Goal: Contribute content

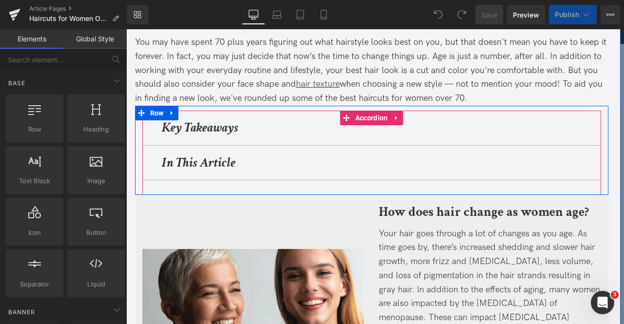
scroll to position [168, 0]
click at [144, 135] on div "Key Takeaways Heading" at bounding box center [371, 128] width 459 height 35
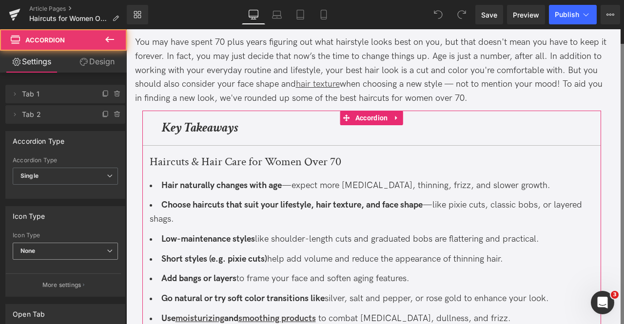
click at [51, 247] on span "None" at bounding box center [65, 251] width 105 height 17
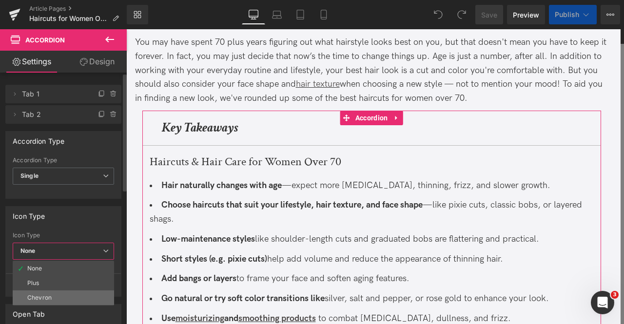
click at [47, 295] on div "Chevron" at bounding box center [39, 298] width 24 height 7
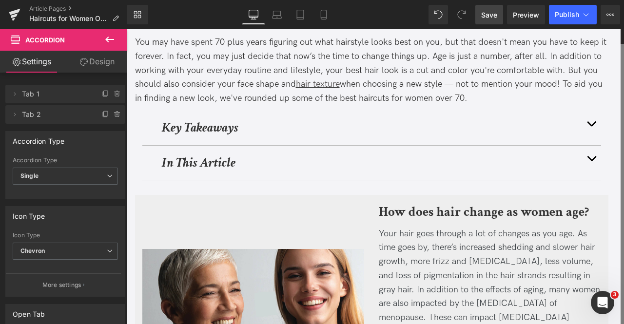
click at [494, 16] on span "Save" at bounding box center [489, 15] width 16 height 10
click at [521, 18] on span "Preview" at bounding box center [526, 15] width 26 height 10
click at [579, 21] on button "Publish" at bounding box center [573, 15] width 48 height 20
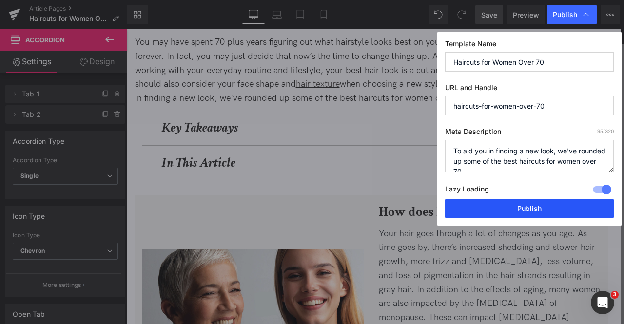
click at [495, 210] on button "Publish" at bounding box center [529, 209] width 169 height 20
